Goal: Navigation & Orientation: Find specific page/section

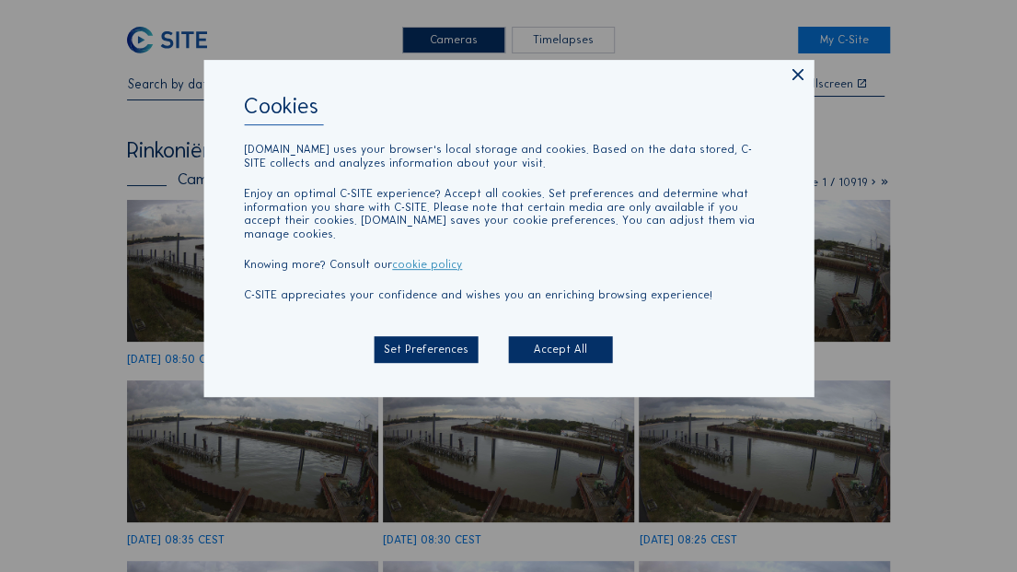
click at [804, 79] on icon at bounding box center [797, 75] width 19 height 19
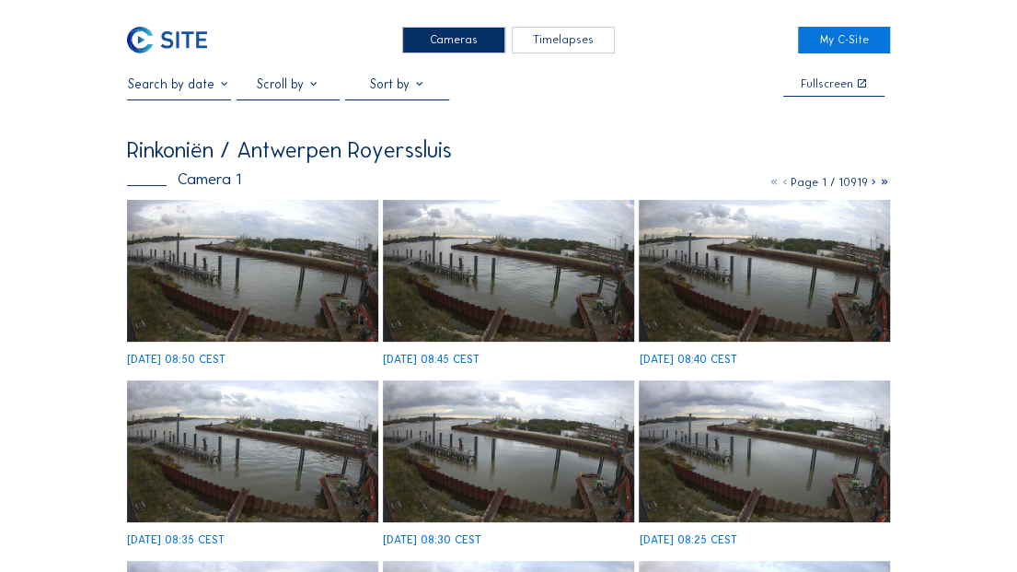
click at [770, 182] on icon at bounding box center [774, 182] width 11 height 13
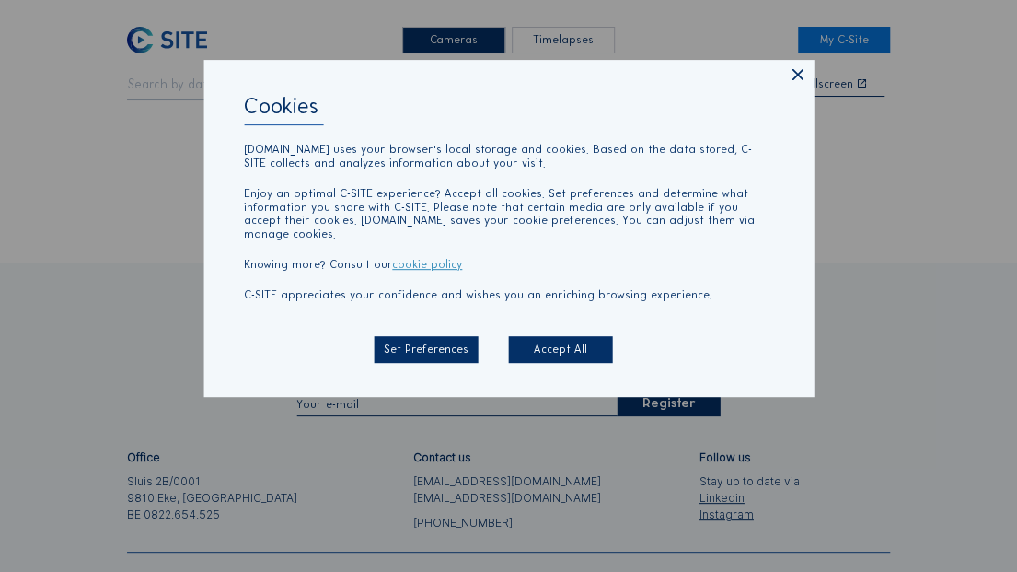
click at [792, 82] on icon at bounding box center [797, 75] width 19 height 19
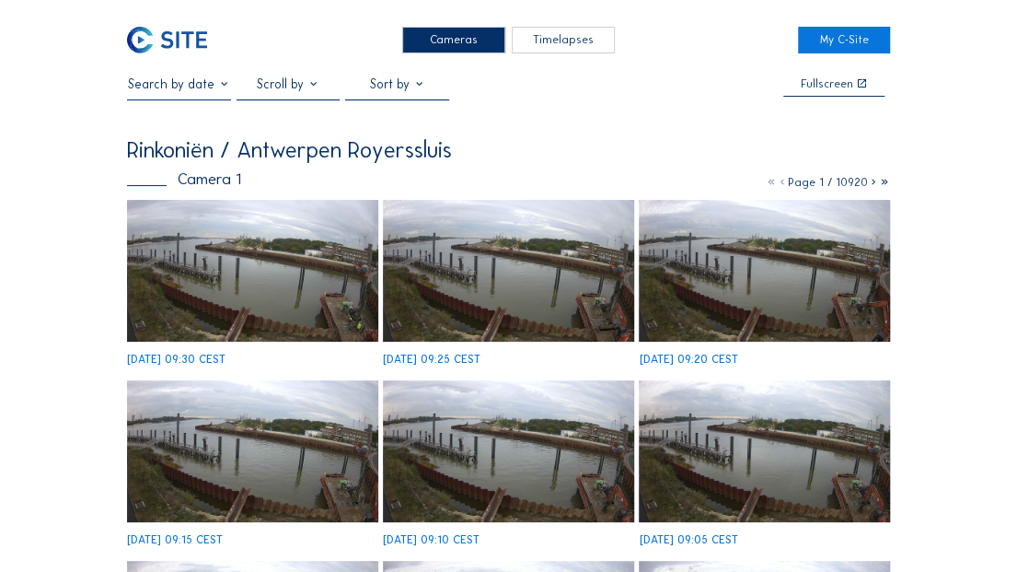
click at [279, 272] on img at bounding box center [252, 271] width 250 height 142
